Goal: Check status: Check status

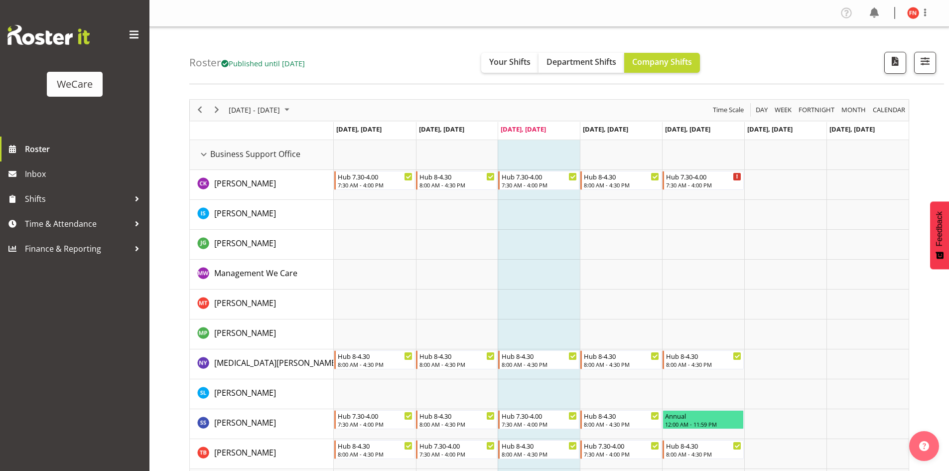
scroll to position [1241, 0]
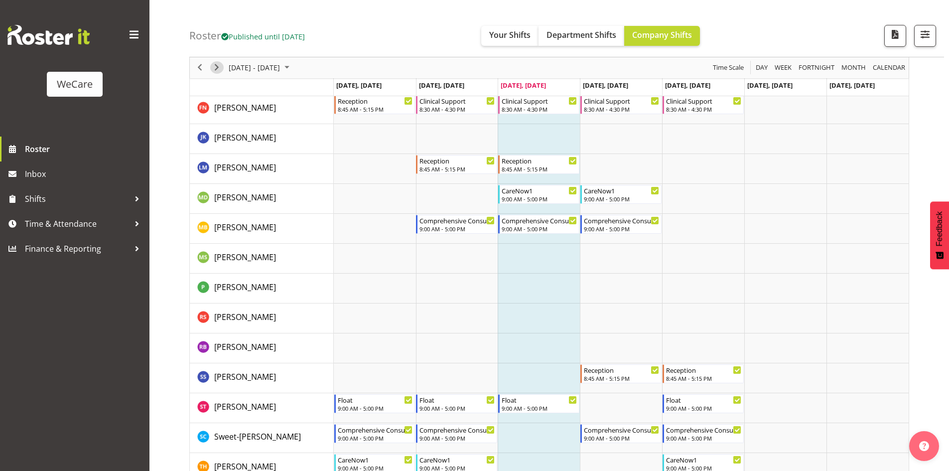
click at [217, 70] on span "Next" at bounding box center [217, 68] width 12 height 12
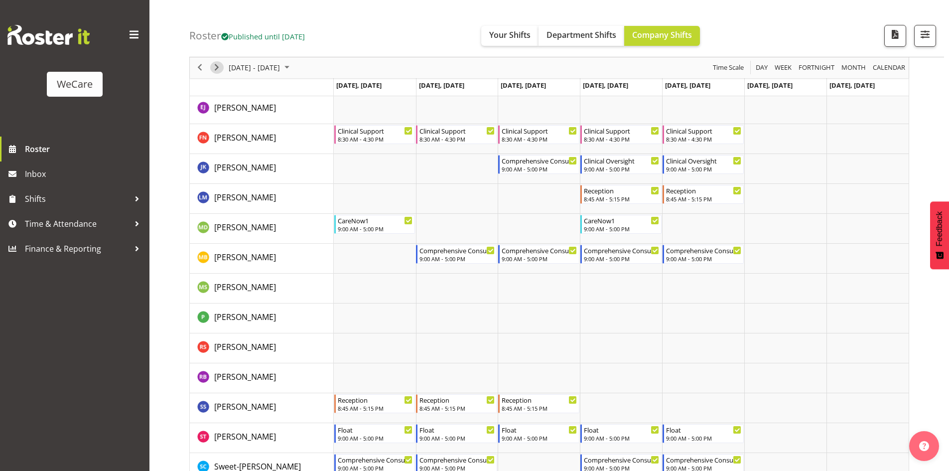
click at [217, 64] on span "Next" at bounding box center [217, 68] width 12 height 12
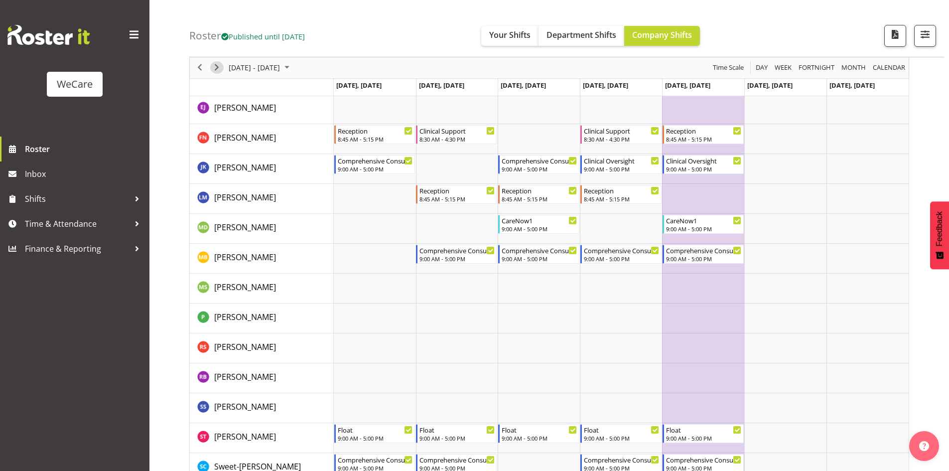
click at [218, 67] on span "Next" at bounding box center [217, 68] width 12 height 12
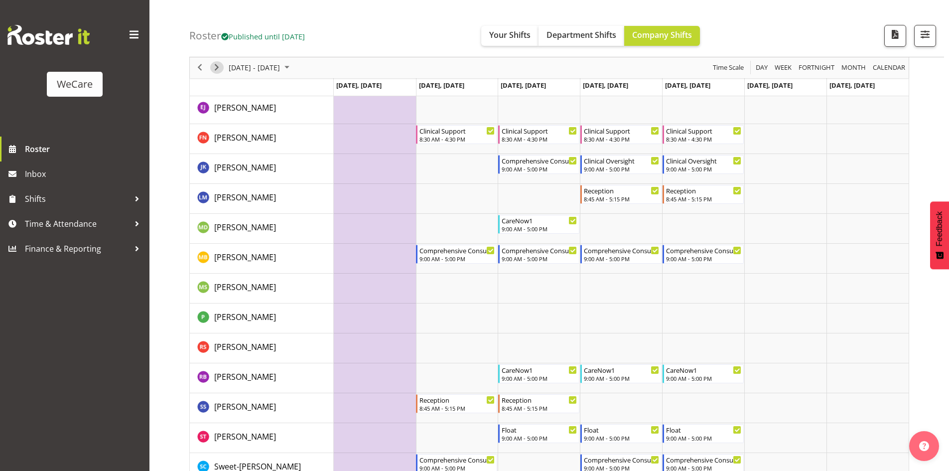
click at [212, 68] on span "Next" at bounding box center [217, 68] width 12 height 12
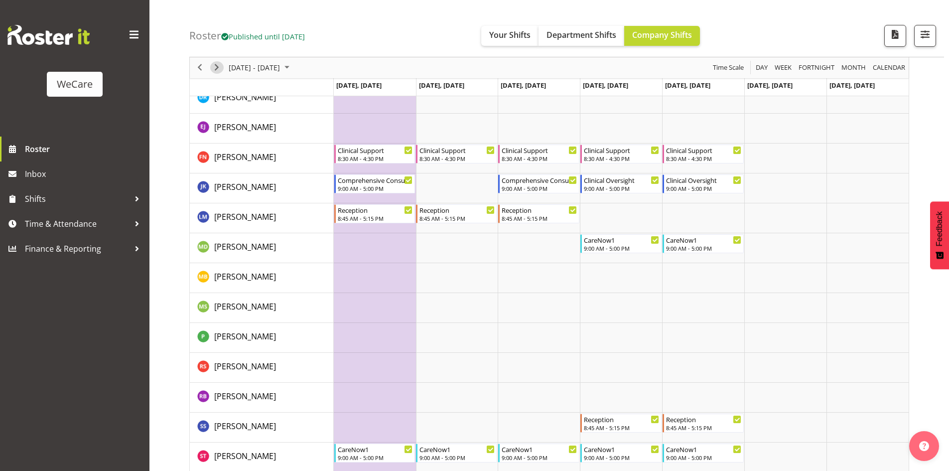
click at [217, 72] on span "Next" at bounding box center [217, 68] width 12 height 12
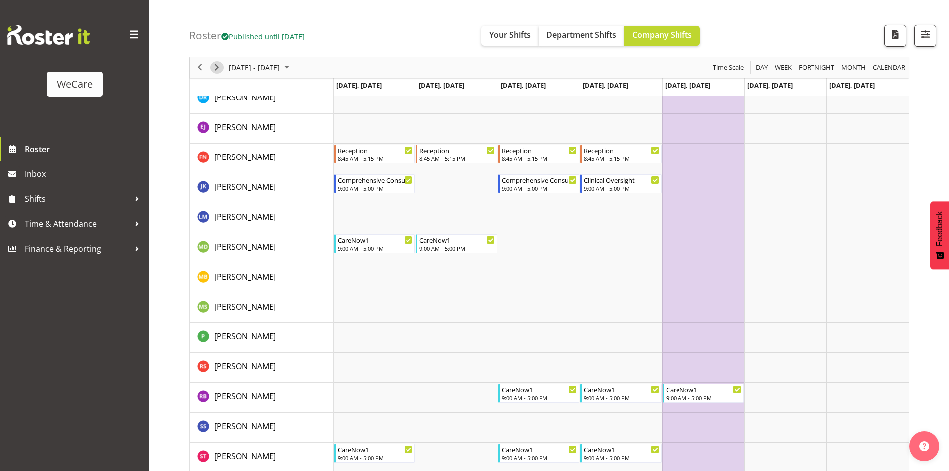
click at [220, 66] on span "Next" at bounding box center [217, 68] width 12 height 12
